Goal: Navigation & Orientation: Go to known website

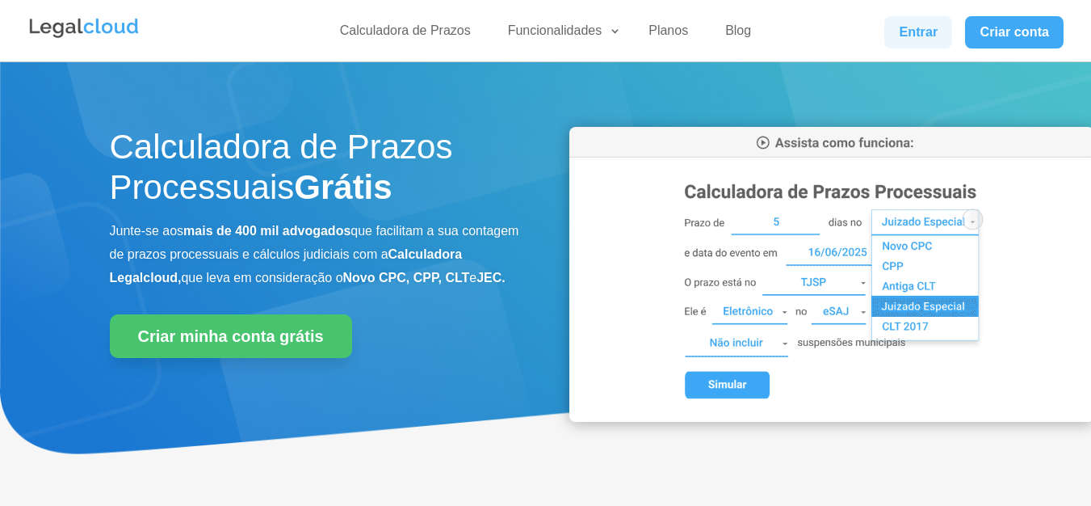
click at [912, 20] on link "Entrar" at bounding box center [918, 32] width 68 height 32
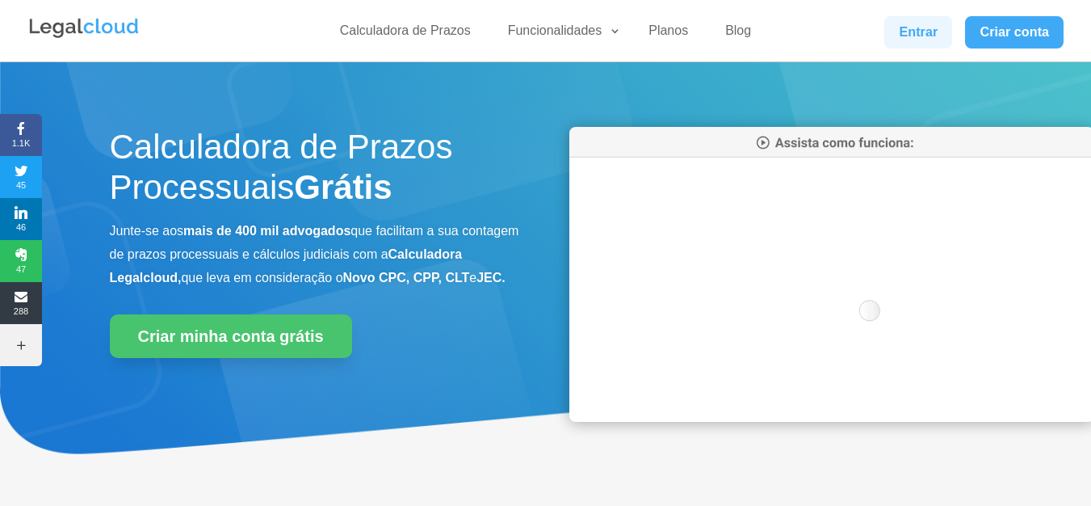
click at [917, 21] on link "Entrar" at bounding box center [918, 32] width 68 height 32
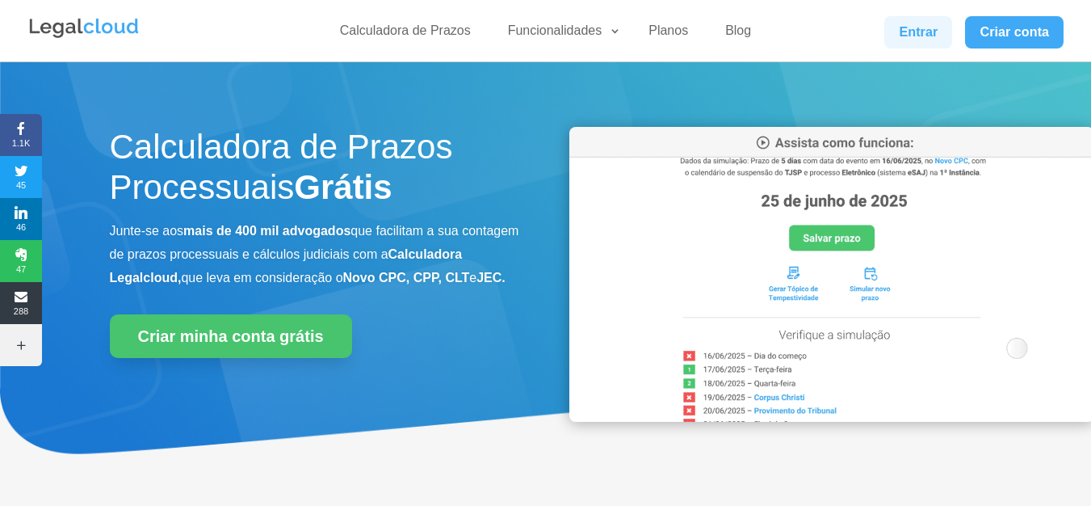
click at [899, 40] on link "Entrar" at bounding box center [918, 32] width 68 height 32
